Goal: Task Accomplishment & Management: Manage account settings

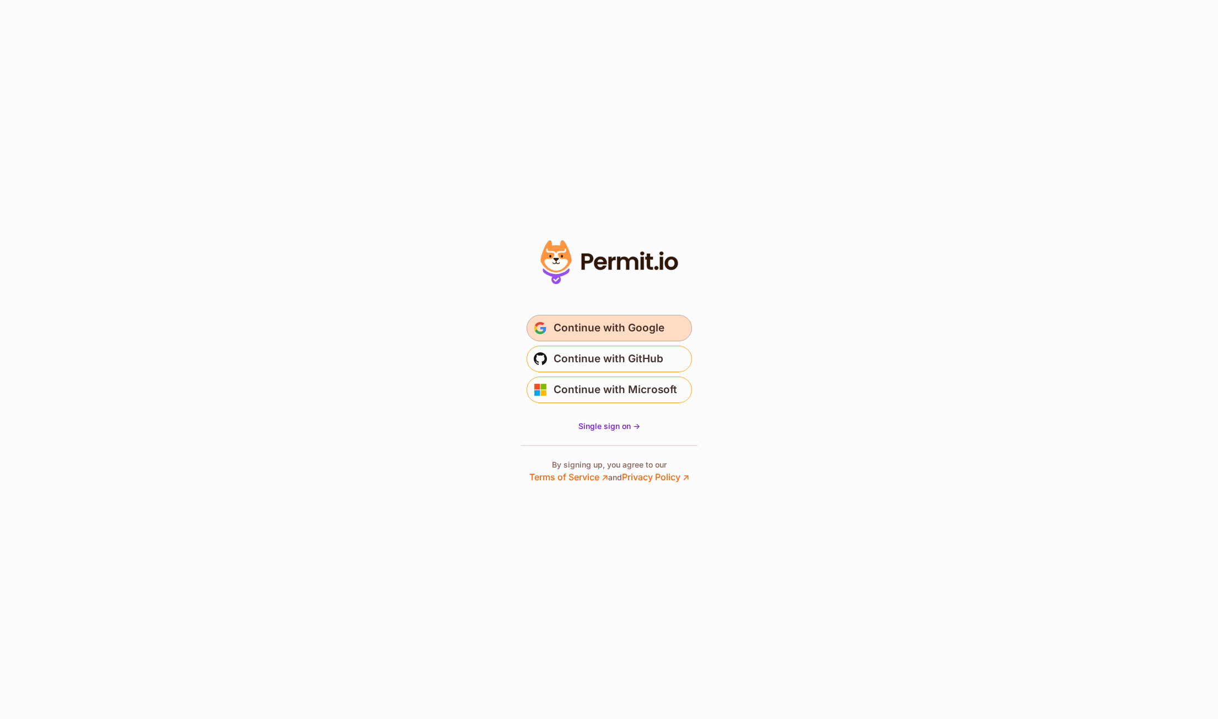
click at [632, 323] on span "Continue with Google" at bounding box center [608, 328] width 111 height 18
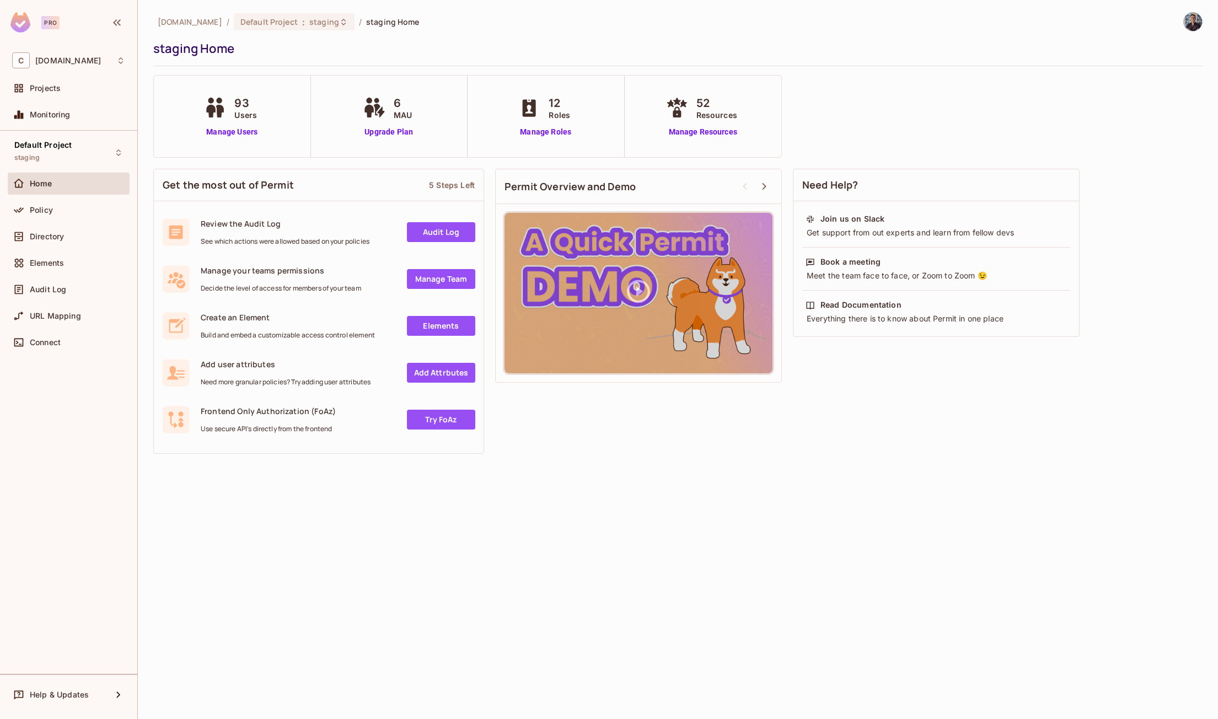
click at [234, 144] on div "93 Users Manage Users" at bounding box center [232, 117] width 157 height 82
click at [242, 134] on link "Manage Users" at bounding box center [231, 132] width 61 height 12
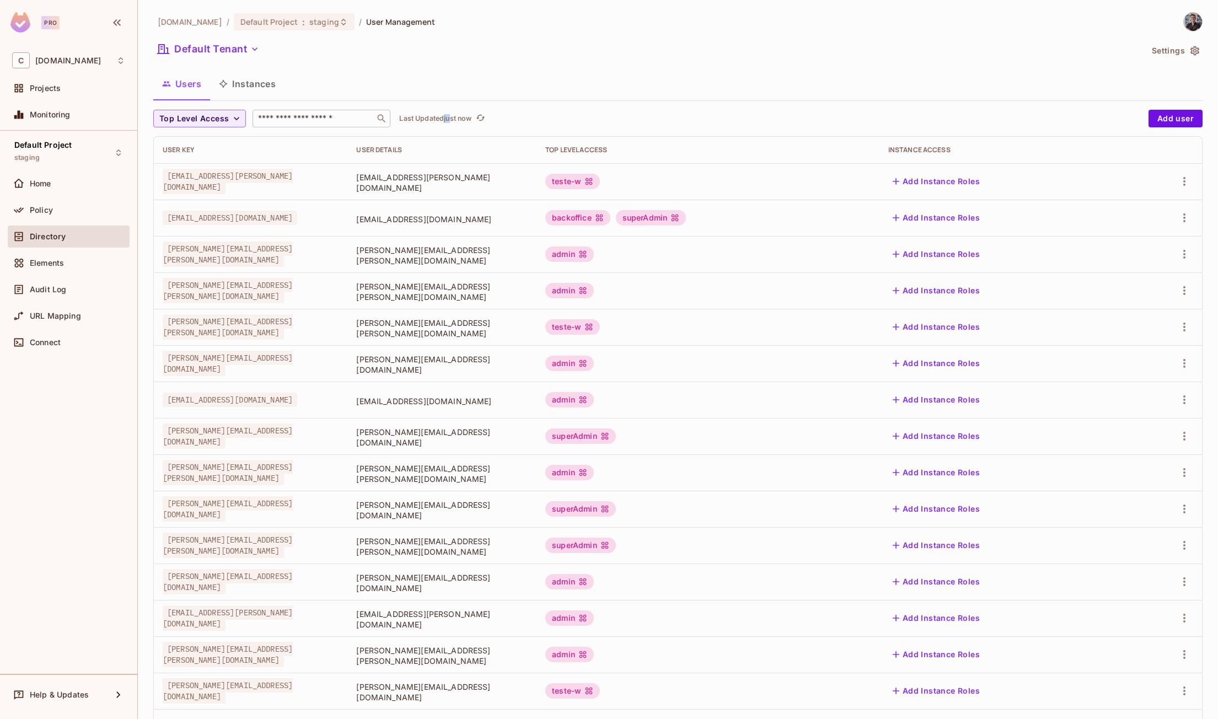
drag, startPoint x: 399, startPoint y: 128, endPoint x: 285, endPoint y: 124, distance: 114.2
click at [330, 128] on div "Top Level Access ​ Last Updated just now Add user User Key User Details Top Lev…" at bounding box center [677, 428] width 1049 height 636
click at [324, 116] on input "text" at bounding box center [314, 118] width 116 height 11
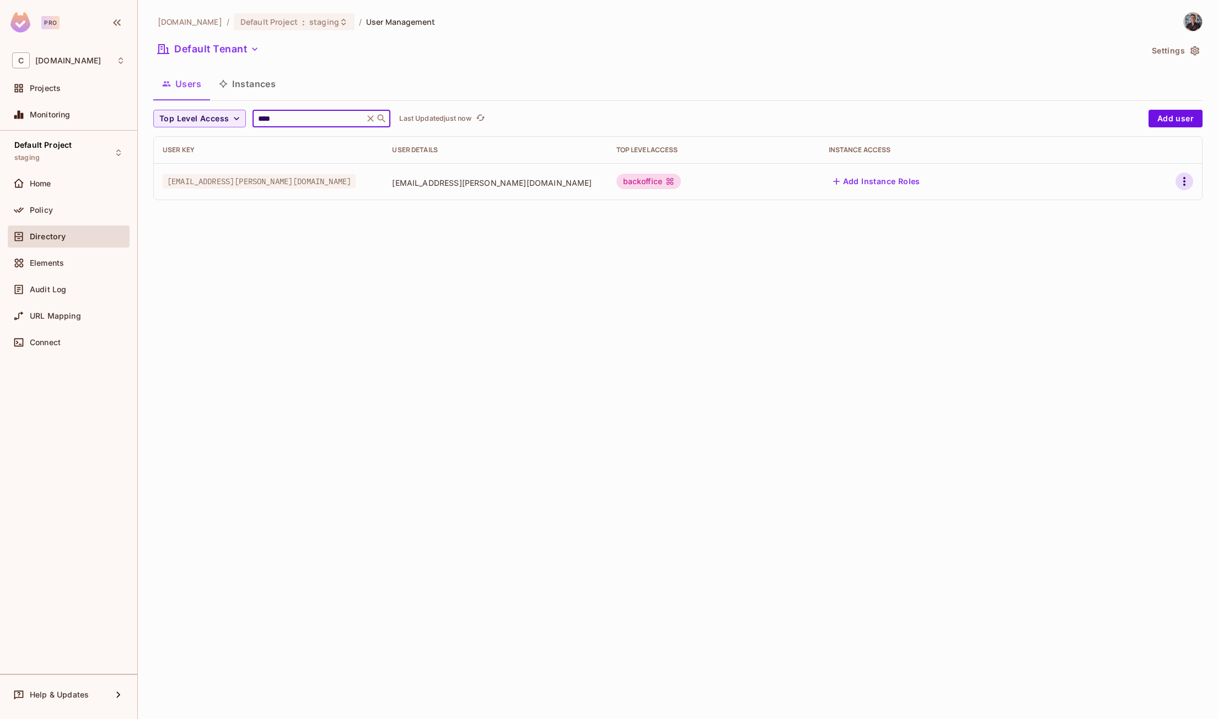
type input "****"
click at [1180, 176] on icon "button" at bounding box center [1183, 181] width 13 height 13
click at [1160, 201] on li "Edit" at bounding box center [1137, 207] width 98 height 24
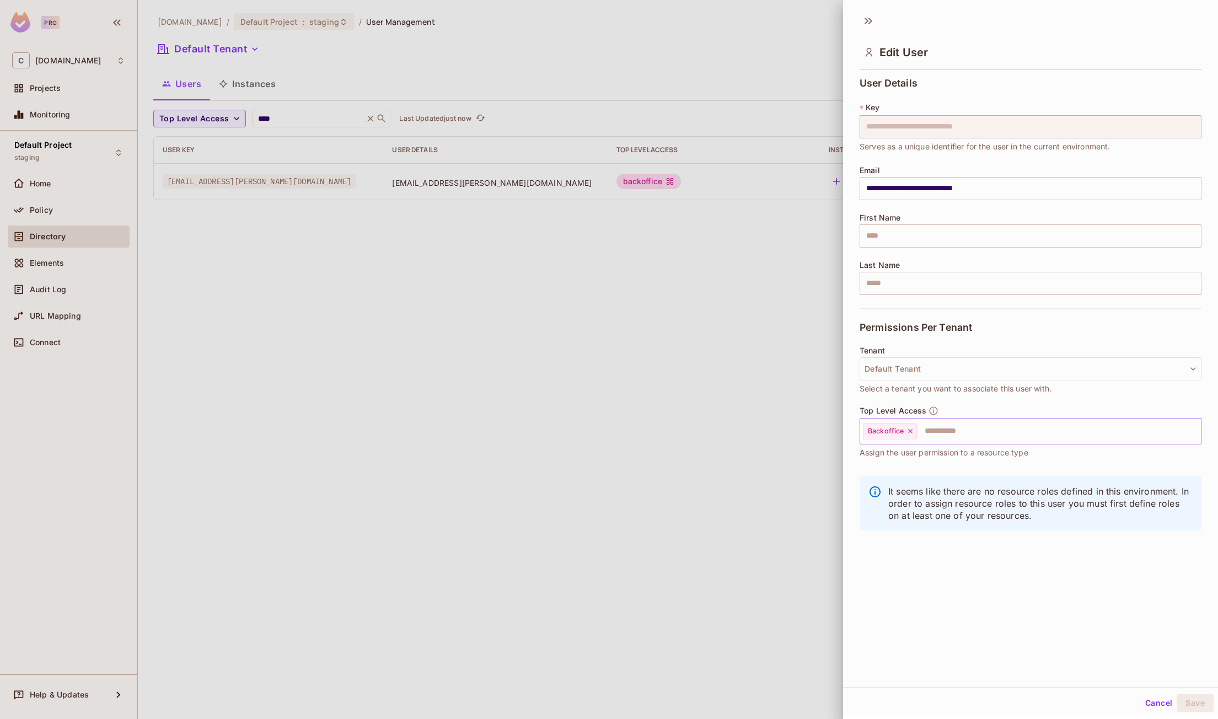
click at [911, 432] on icon at bounding box center [909, 431] width 4 height 4
click at [923, 433] on input "text" at bounding box center [1021, 431] width 318 height 22
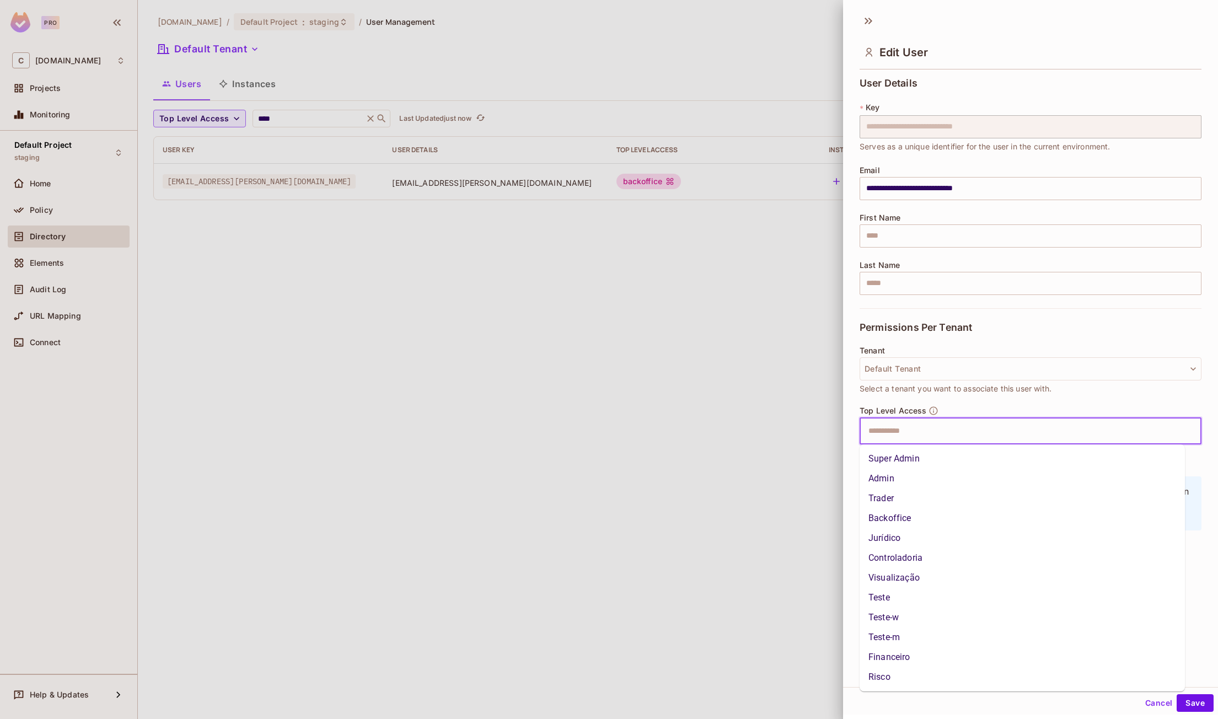
click at [924, 453] on li "Super Admin" at bounding box center [1021, 459] width 325 height 20
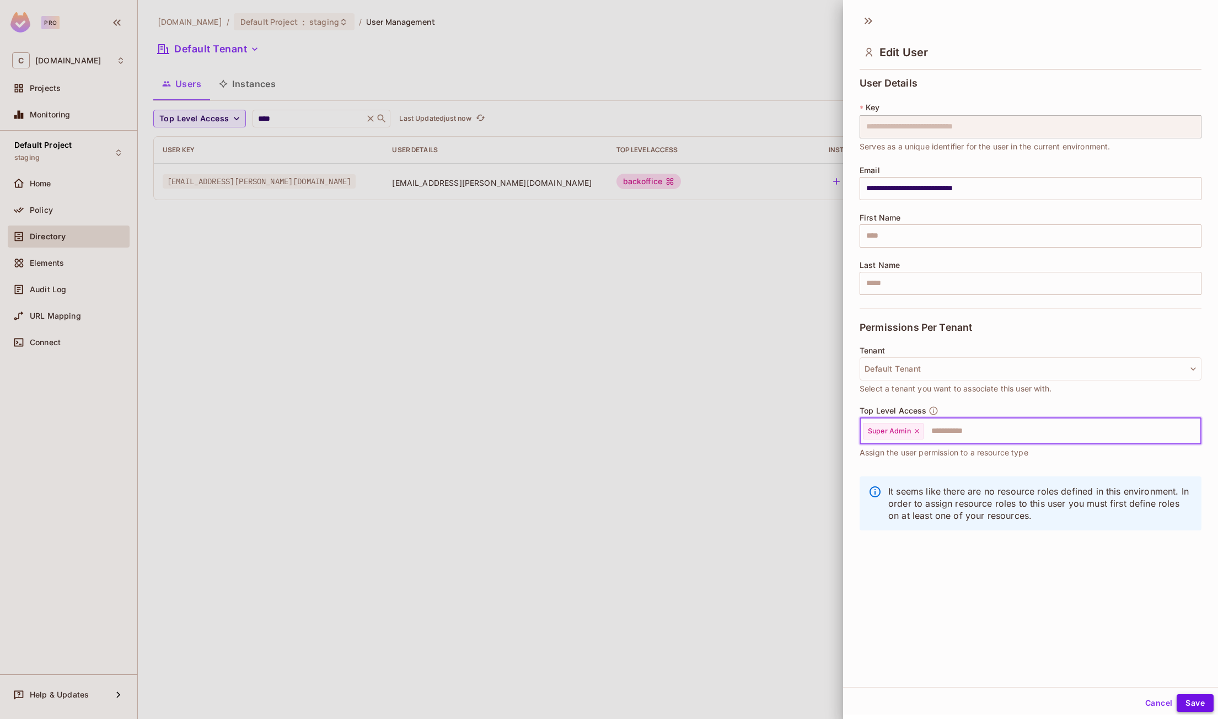
click at [1193, 700] on button "Save" at bounding box center [1194, 703] width 37 height 18
